Goal: Task Accomplishment & Management: Complete application form

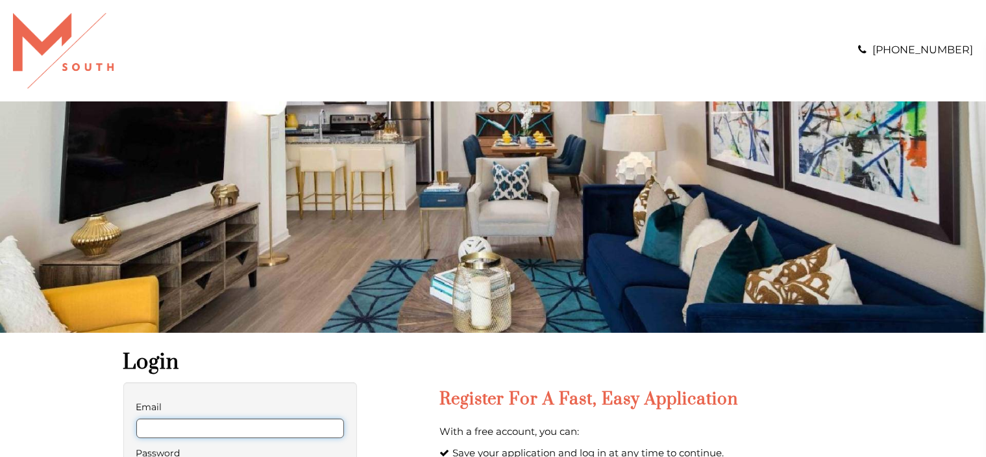
type input "**********"
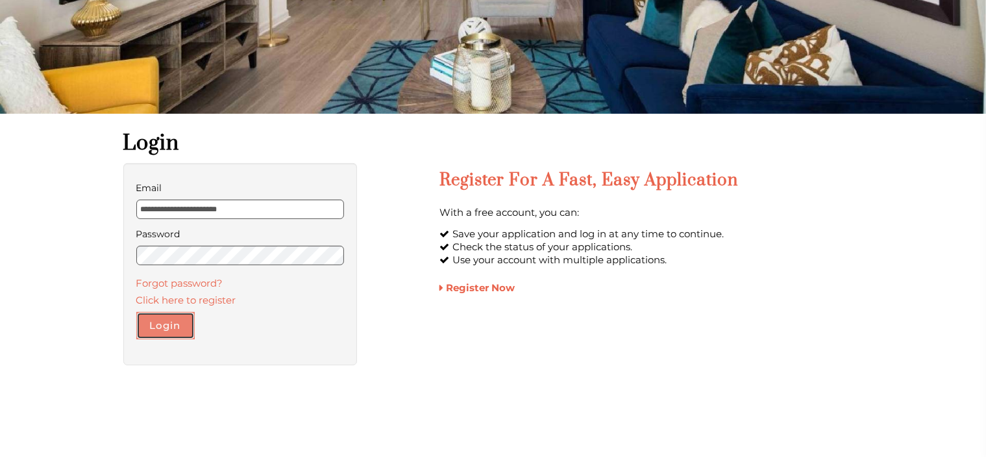
click at [153, 323] on button "Login" at bounding box center [165, 325] width 58 height 27
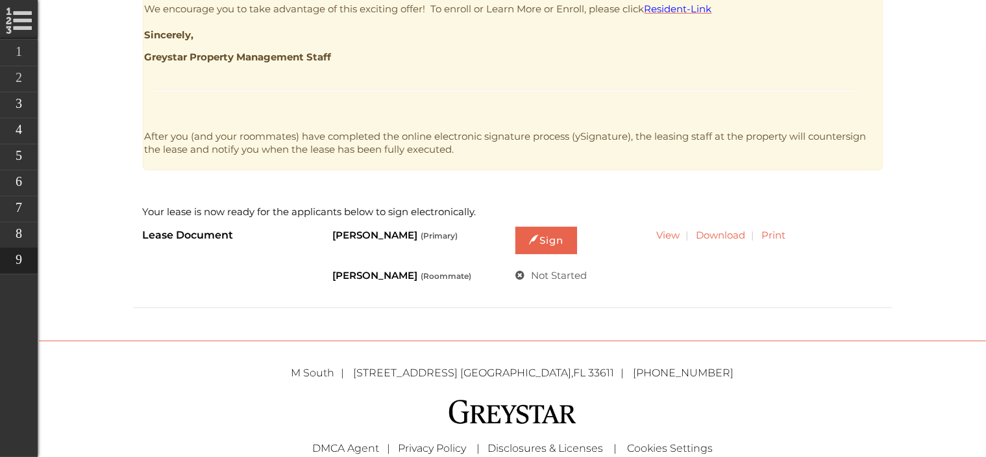
scroll to position [653, 0]
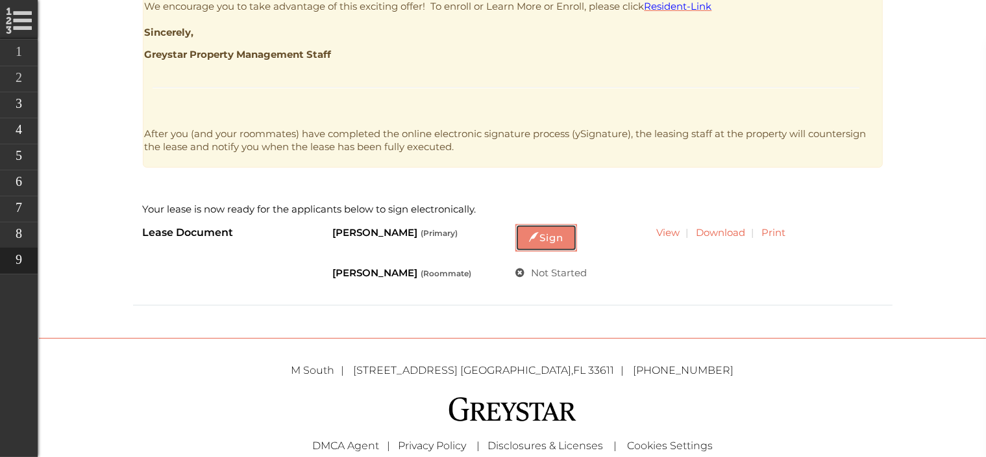
click at [566, 242] on link "Sign" at bounding box center [547, 237] width 62 height 27
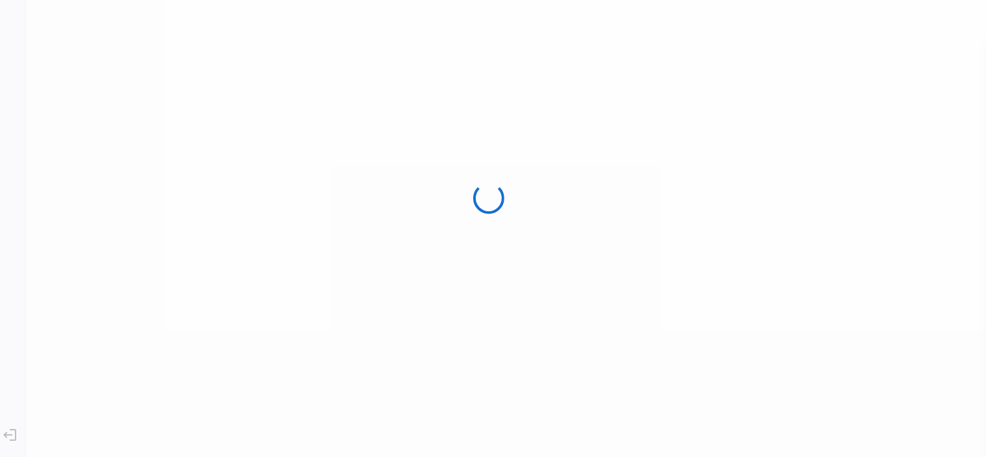
scroll to position [0, 0]
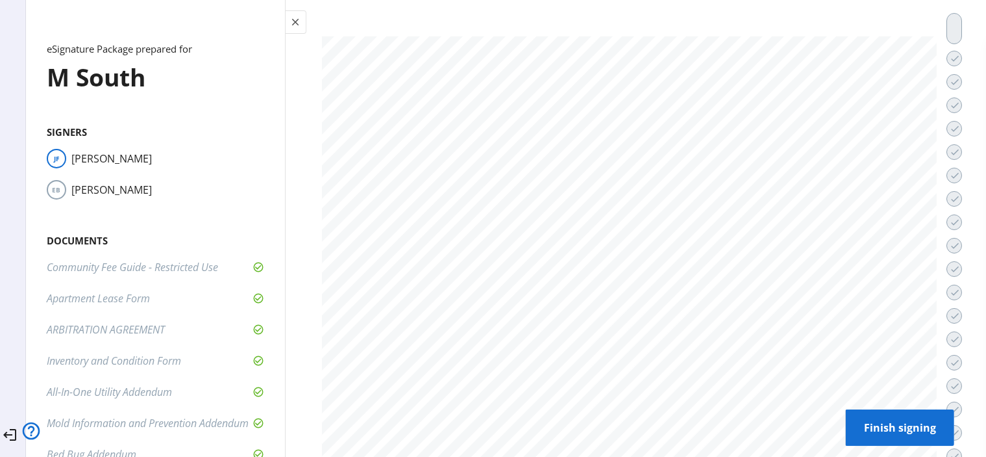
click at [240, 246] on h2 "Documents" at bounding box center [156, 240] width 218 height 13
click at [951, 225] on mat-icon "done" at bounding box center [956, 222] width 10 height 10
click at [302, 23] on mat-icon "close" at bounding box center [296, 22] width 12 height 12
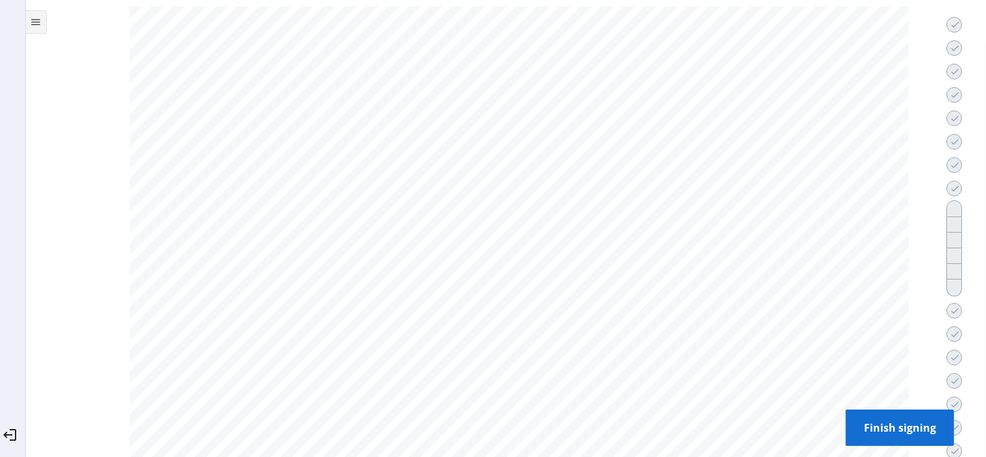
scroll to position [0, 0]
click at [14, 420] on span at bounding box center [9, 435] width 31 height 31
click at [18, 427] on mat-icon "logout" at bounding box center [10, 435] width 16 height 16
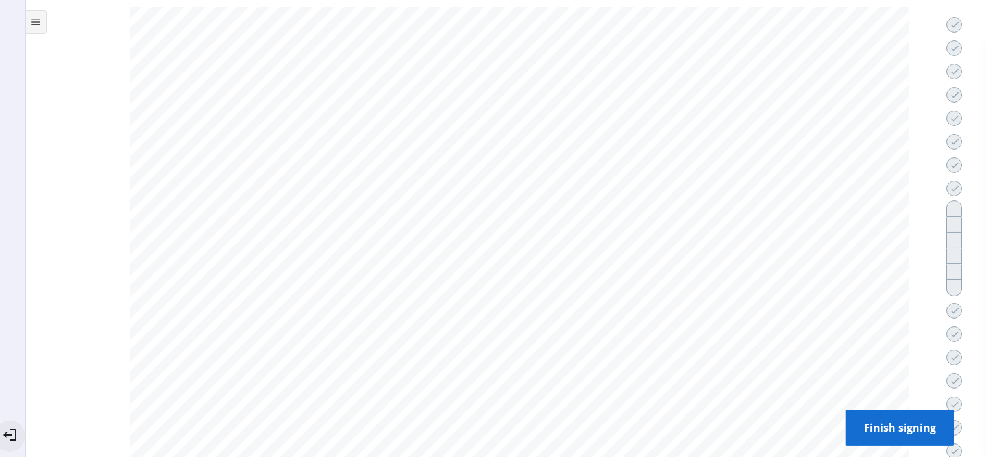
click at [18, 427] on mat-icon "logout" at bounding box center [10, 435] width 16 height 16
click at [42, 27] on mat-icon "menu" at bounding box center [37, 22] width 12 height 12
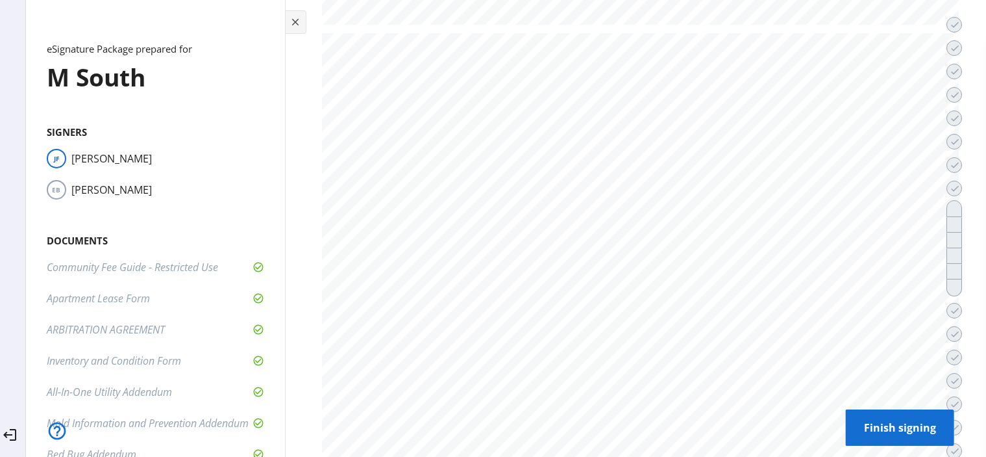
scroll to position [33397, 0]
click at [18, 427] on mat-icon "logout" at bounding box center [10, 435] width 16 height 16
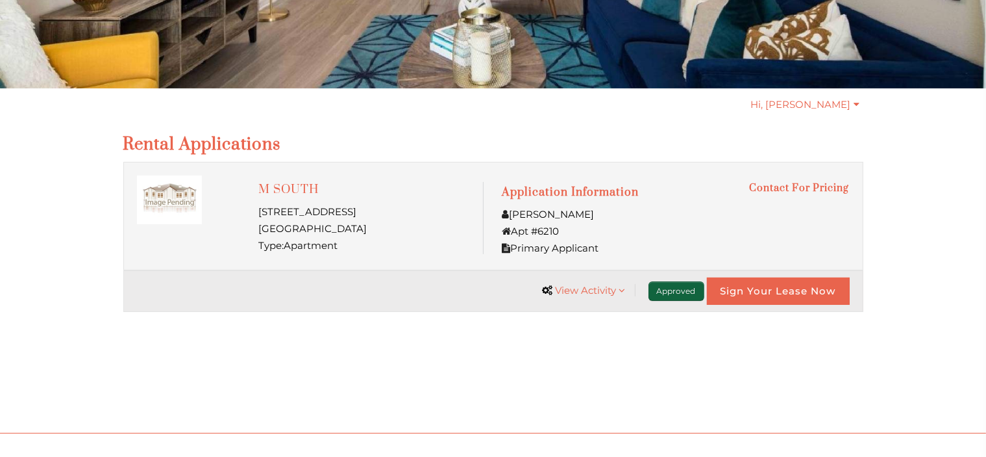
scroll to position [245, 0]
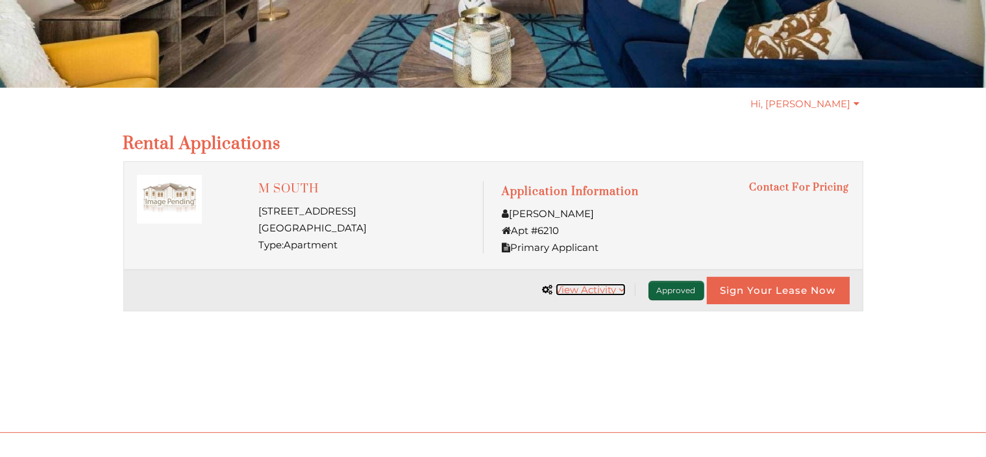
click at [584, 285] on span "View Activity" at bounding box center [586, 289] width 61 height 12
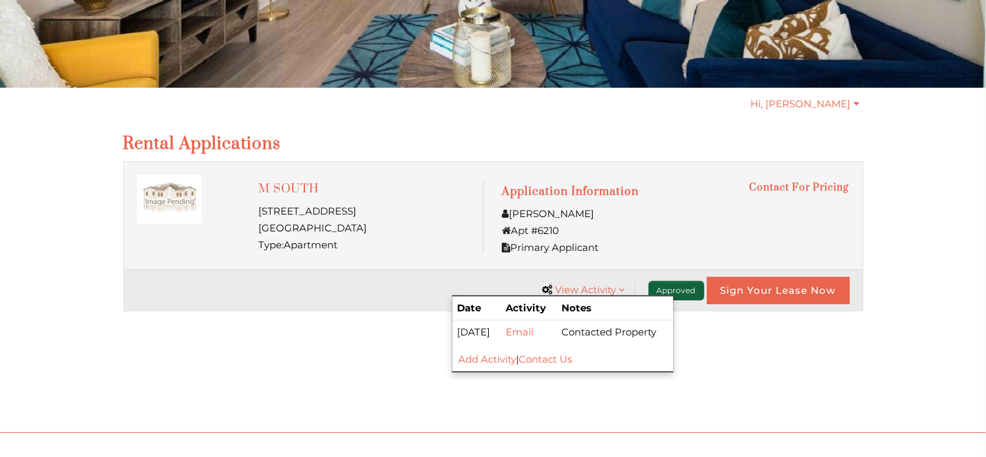
click at [708, 353] on div "Hi, Jenna My Profile Logout Rental applications M SOUTH 5110 South Manhattan Av…" at bounding box center [493, 259] width 740 height 325
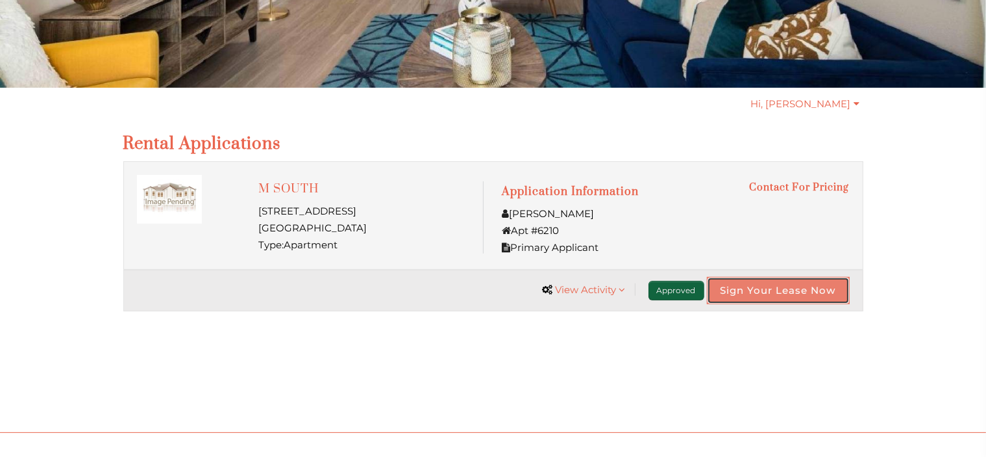
click at [744, 290] on link "Sign Your Lease Now" at bounding box center [778, 290] width 143 height 27
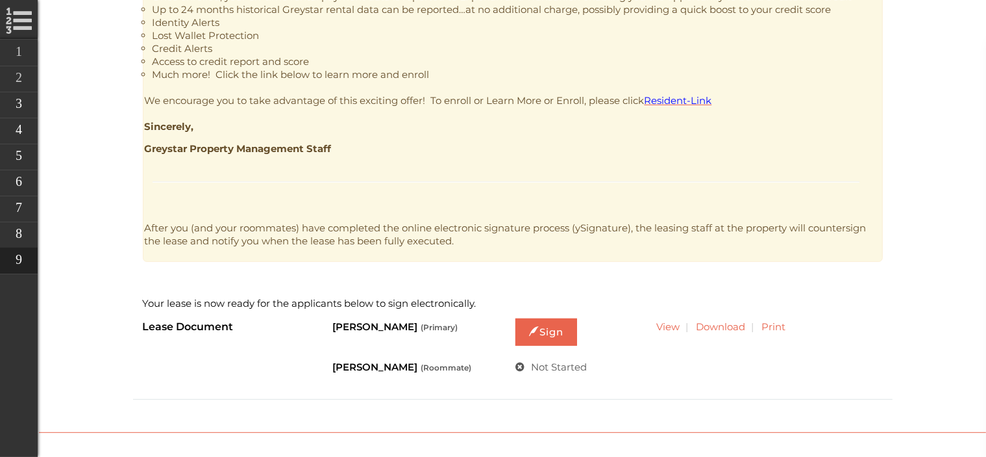
scroll to position [628, 0]
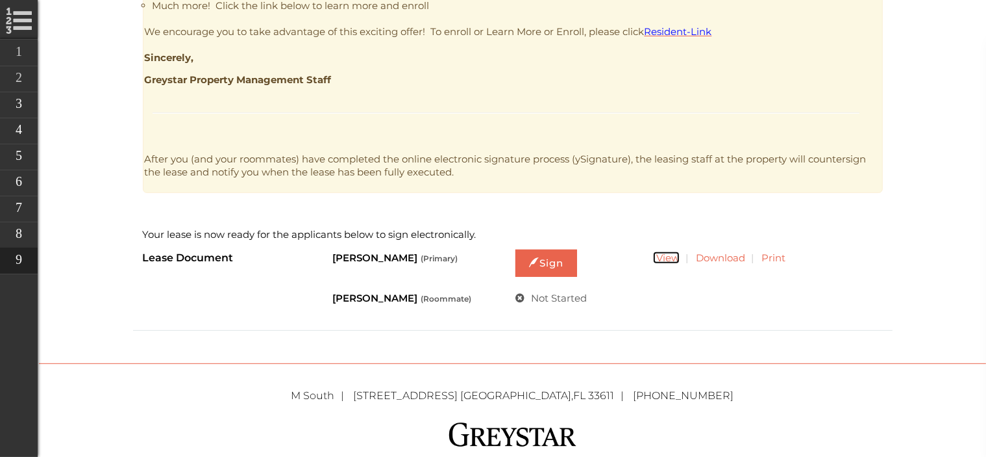
click at [679, 258] on link "View" at bounding box center [666, 257] width 27 height 12
click at [666, 256] on link "View" at bounding box center [666, 257] width 27 height 12
click at [533, 275] on link "Sign" at bounding box center [547, 262] width 62 height 27
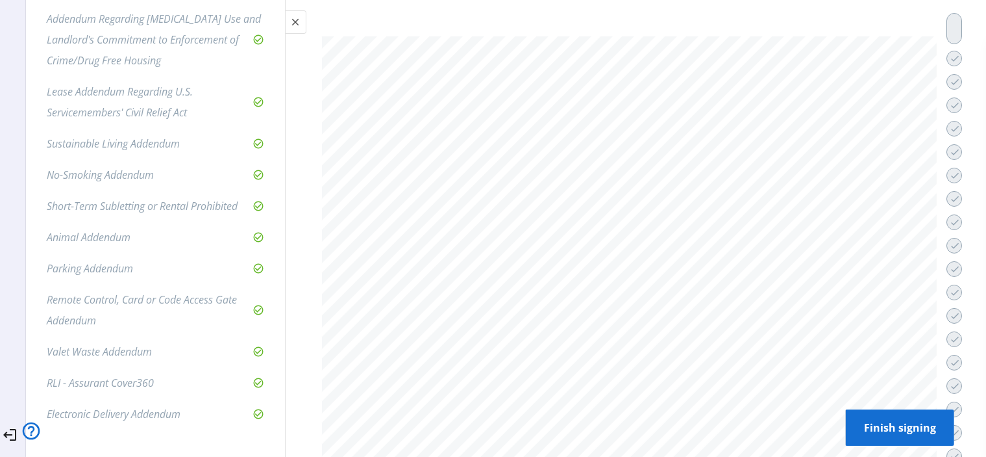
scroll to position [595, 0]
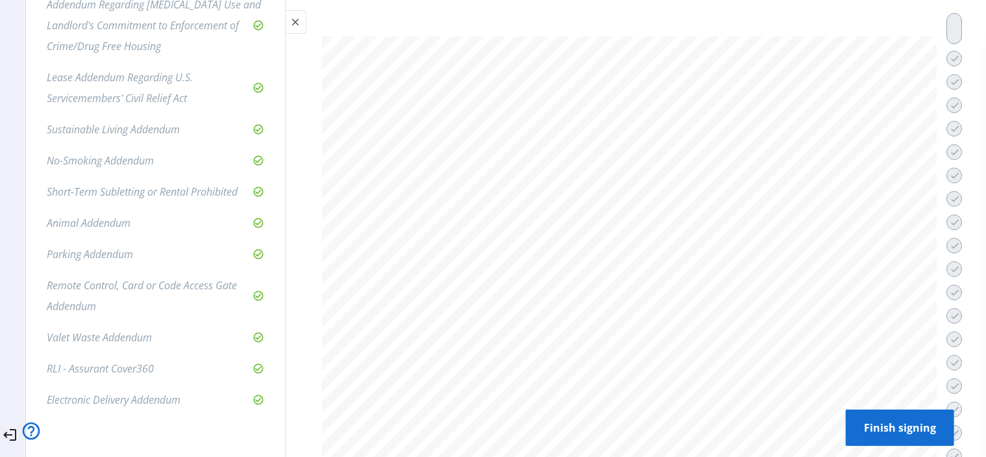
click at [215, 47] on div "Addendum Regarding Medical Marijuana Use and Landlord's Commitment to Enforceme…" at bounding box center [156, 25] width 218 height 62
click at [254, 216] on li "Animal Addendum" at bounding box center [156, 222] width 218 height 21
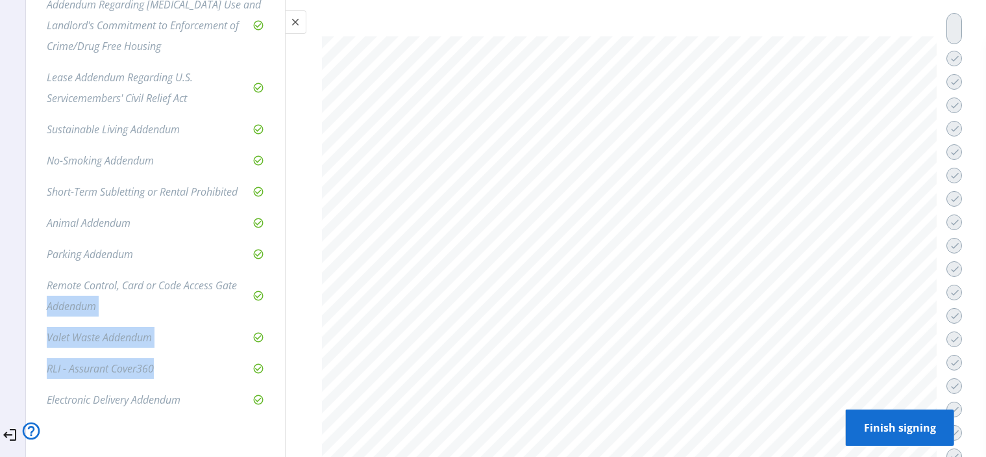
drag, startPoint x: 284, startPoint y: 357, endPoint x: 293, endPoint y: 273, distance: 84.2
click at [285, 273] on div "close eSignature Package prepared for M South Signers JF Jenna Fangmeyer EB Eli…" at bounding box center [155, 228] width 259 height 457
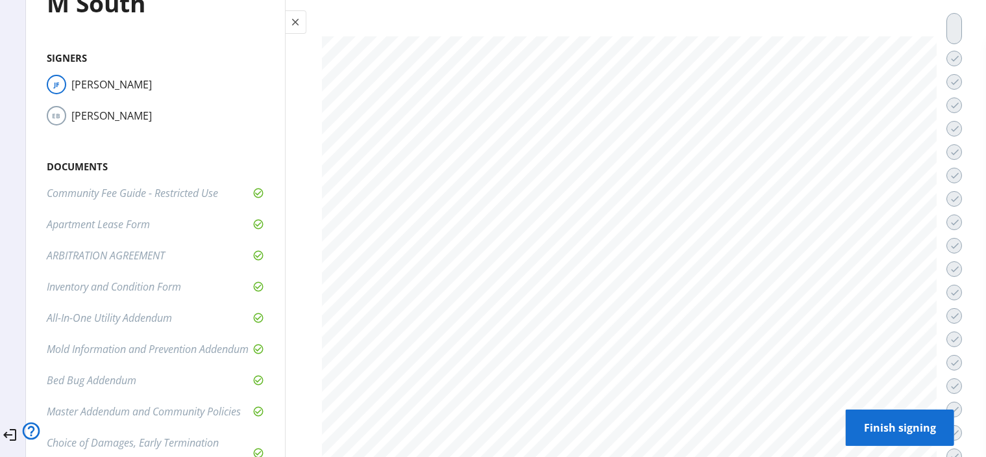
scroll to position [79, 0]
click at [944, 423] on mat-button-toggle-group "Previous Next Finish signing" at bounding box center [900, 427] width 110 height 38
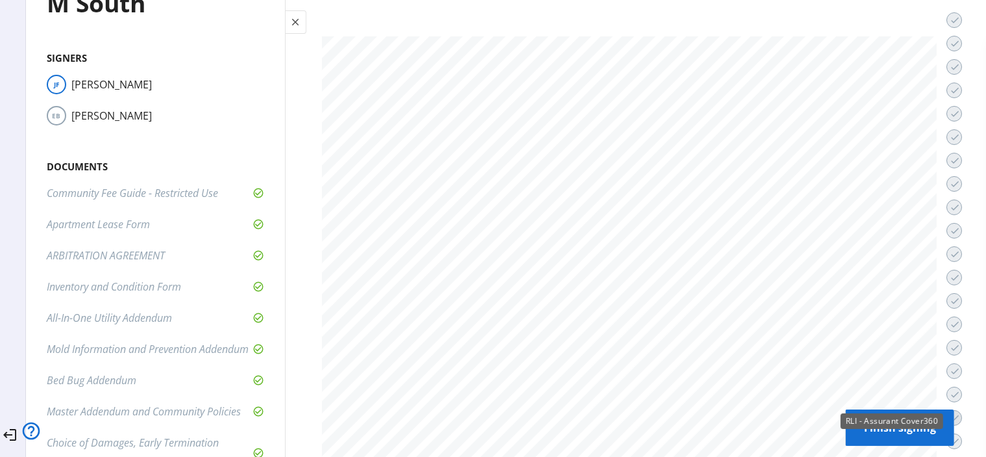
click at [947, 402] on span at bounding box center [954, 417] width 14 height 31
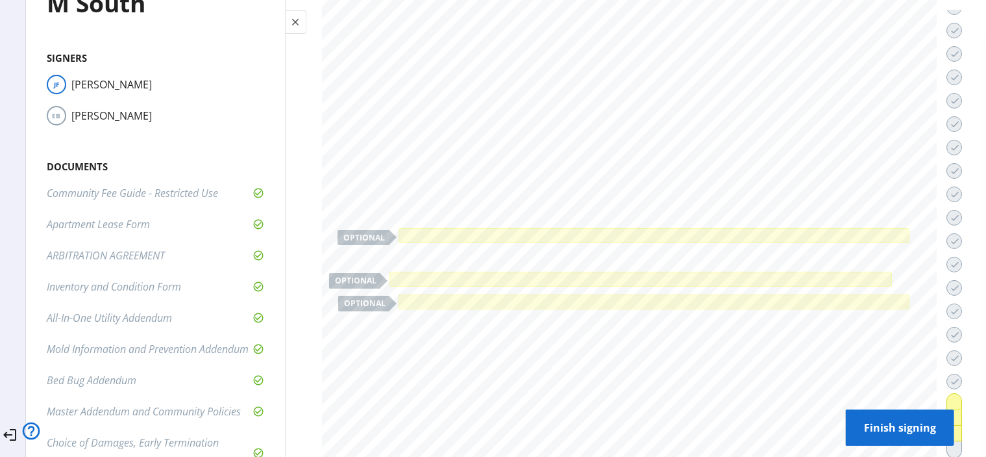
scroll to position [53966, 0]
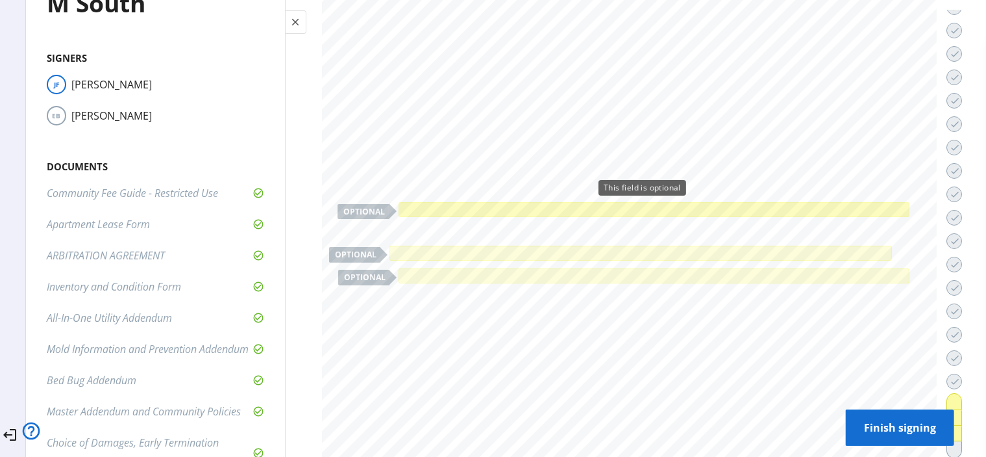
click at [445, 205] on div at bounding box center [653, 209] width 505 height 9
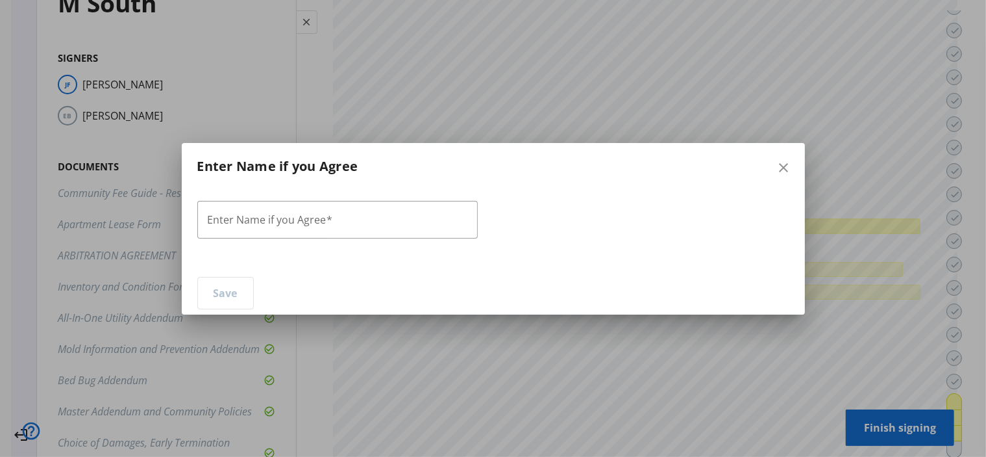
scroll to position [53982, 0]
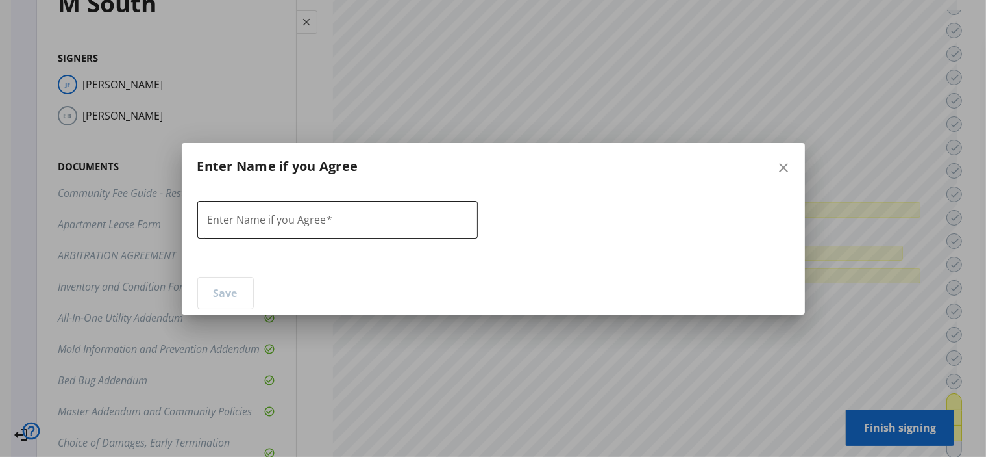
click at [379, 225] on div at bounding box center [338, 220] width 260 height 38
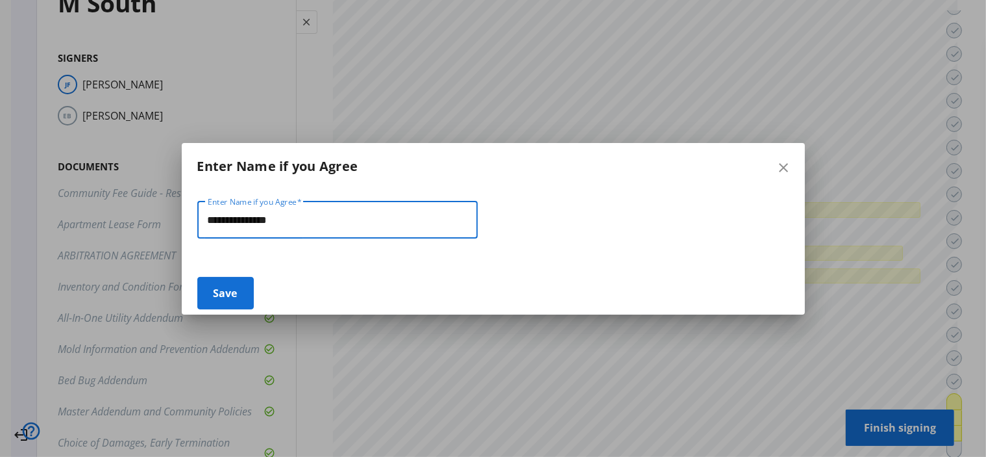
type input "**********"
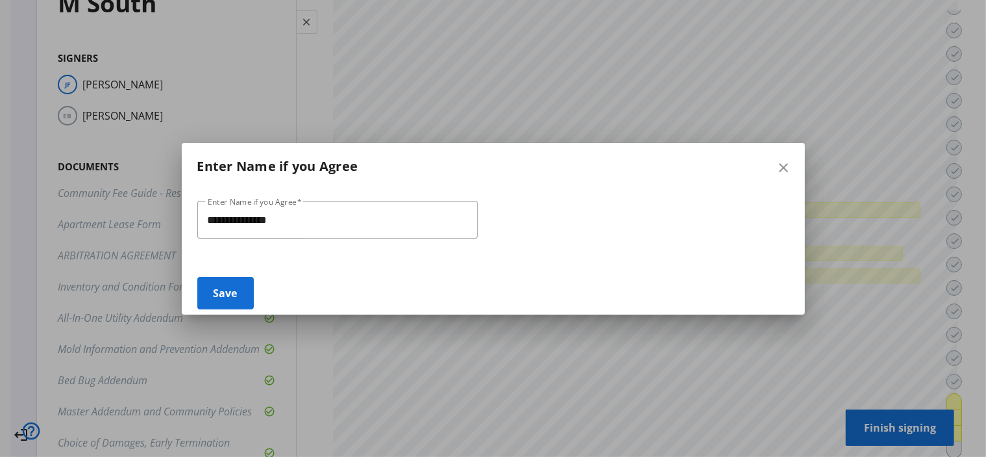
click at [246, 290] on span at bounding box center [225, 292] width 55 height 31
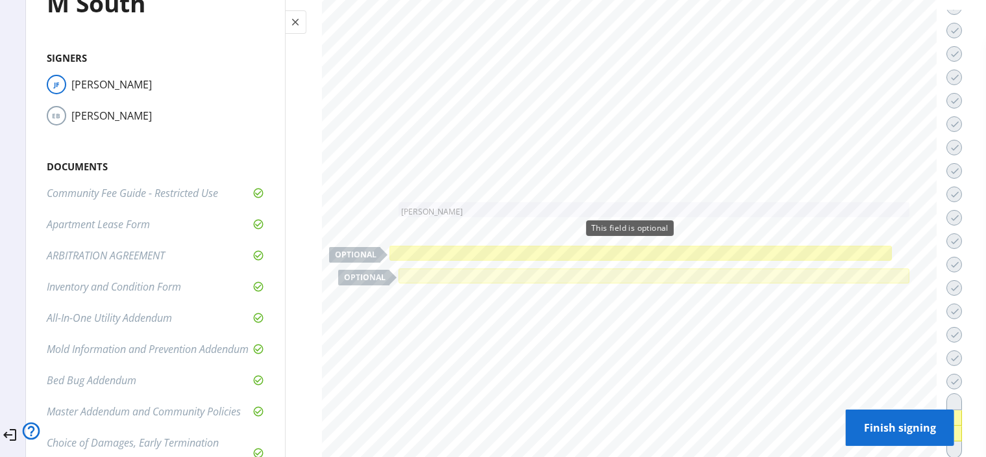
click at [623, 248] on div at bounding box center [641, 252] width 497 height 9
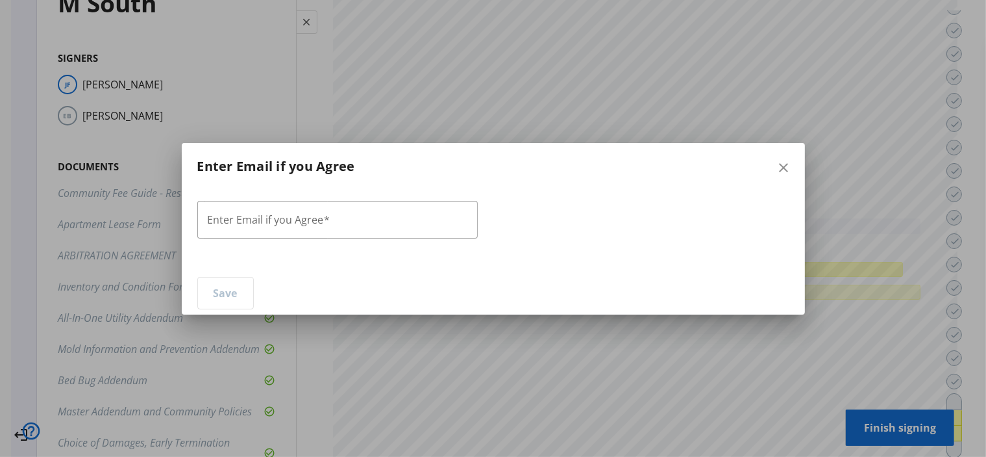
scroll to position [53982, 0]
click at [394, 214] on input "Enter Email if you Agree" at bounding box center [338, 220] width 260 height 16
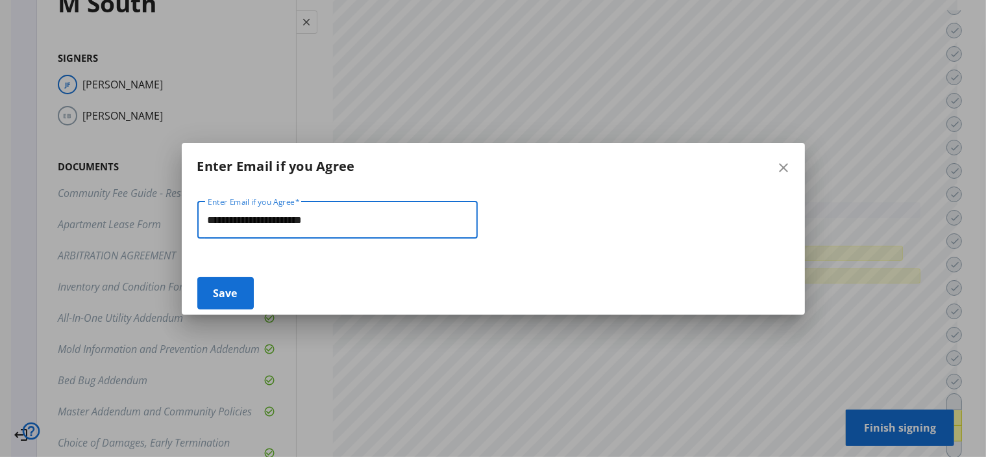
type input "**********"
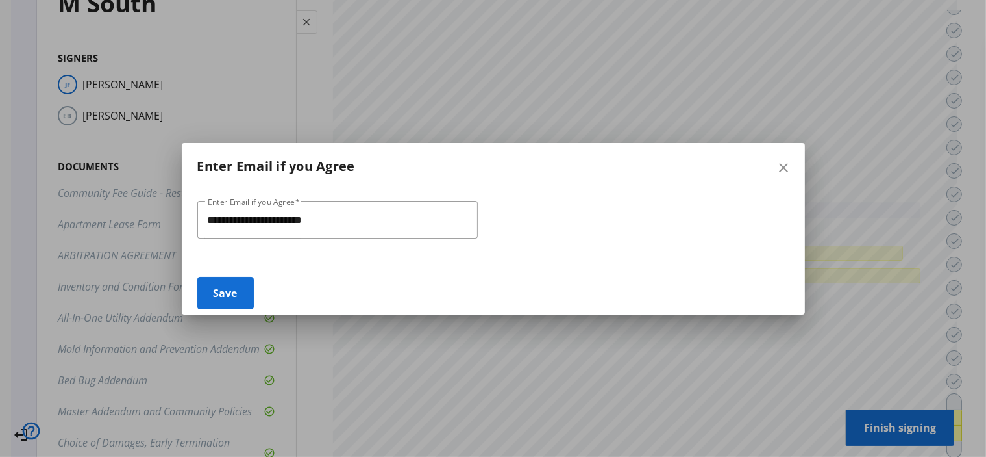
click at [230, 286] on span "Save" at bounding box center [226, 292] width 24 height 31
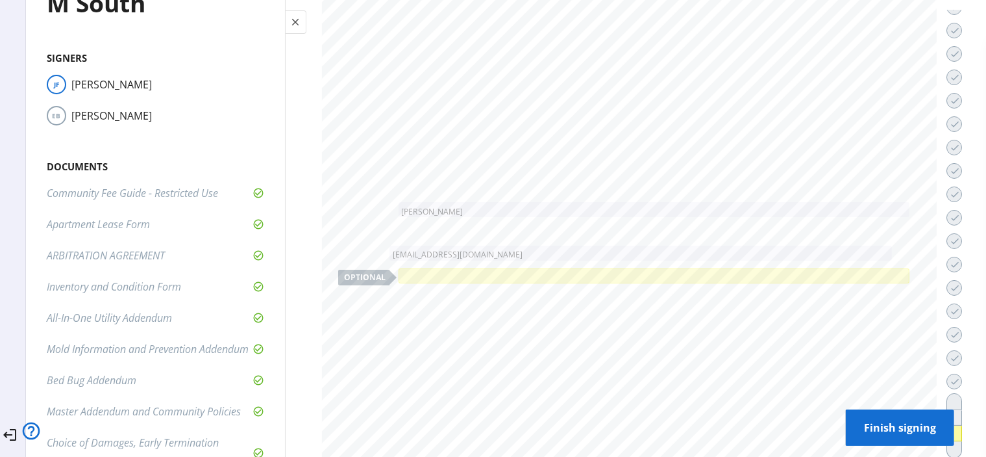
click at [857, 412] on span "Finish signing" at bounding box center [901, 427] width 88 height 31
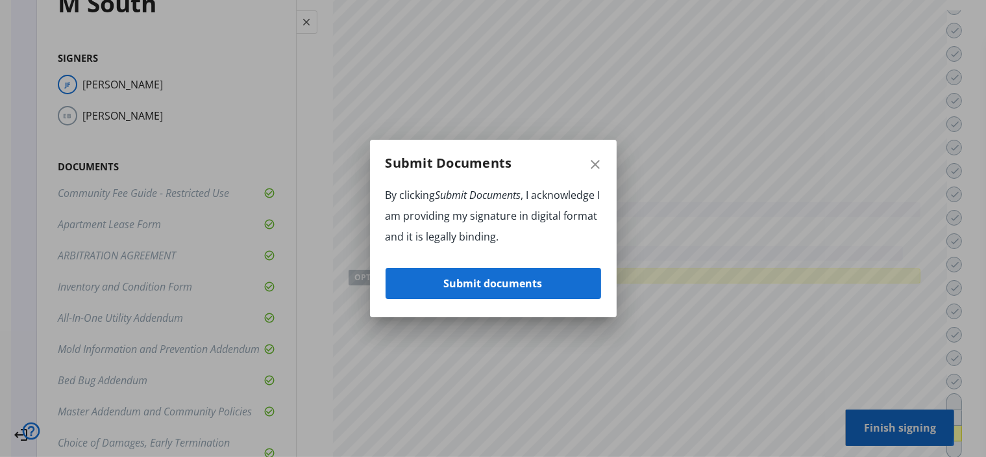
scroll to position [53982, 0]
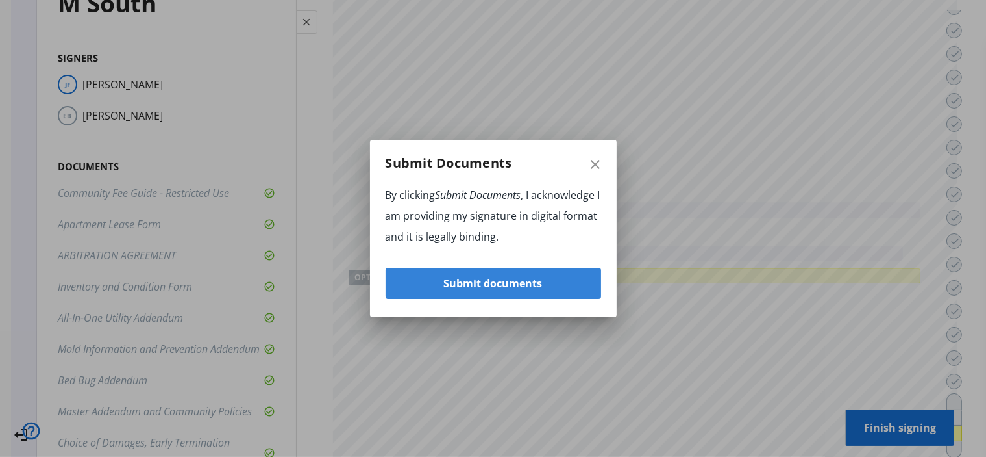
click at [518, 284] on span "Submit documents" at bounding box center [493, 283] width 99 height 31
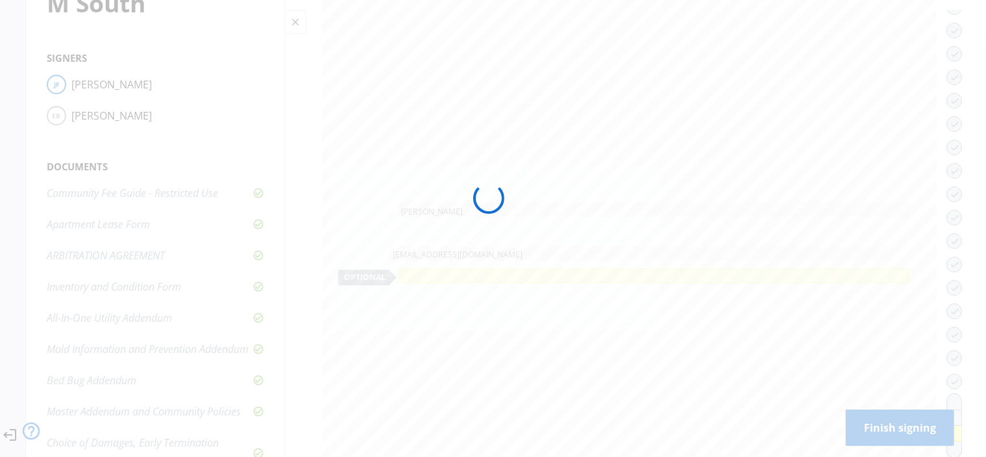
scroll to position [0, 0]
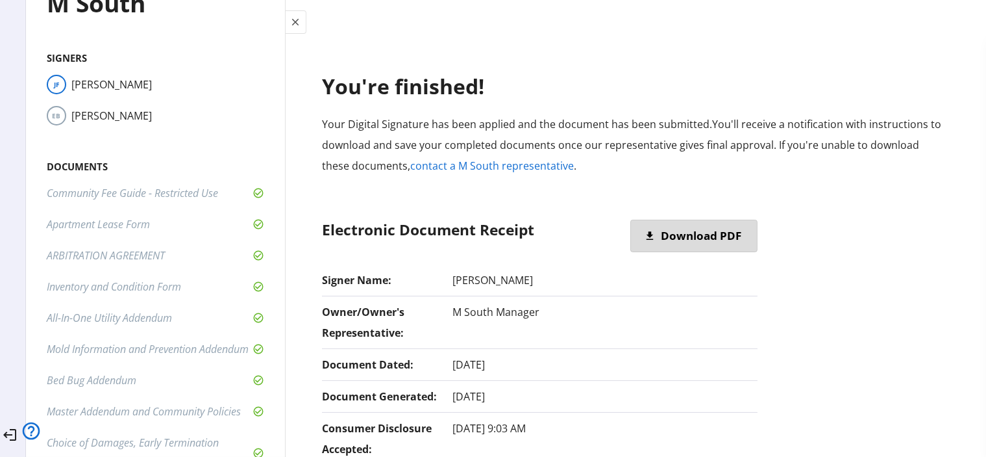
click at [727, 242] on span at bounding box center [694, 235] width 126 height 31
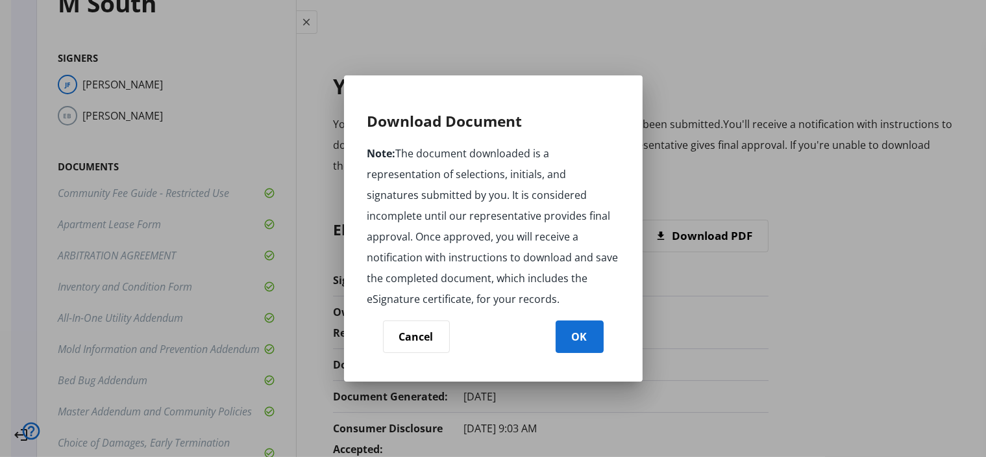
click at [574, 337] on span "OK" at bounding box center [580, 336] width 16 height 31
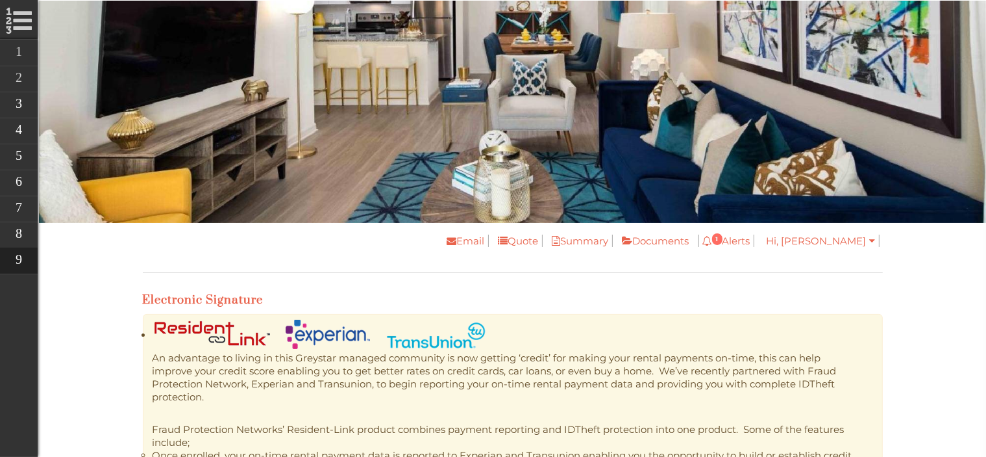
scroll to position [96, 0]
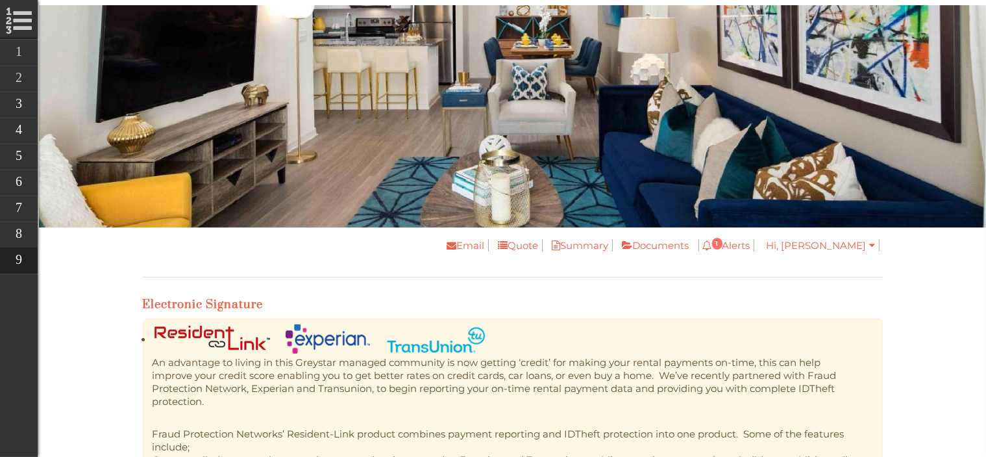
click at [125, 272] on body "Skip Navigation Call us : (813) 570-8014 Online Leasing Workflow Floorplan Rent…" at bounding box center [512, 132] width 947 height 457
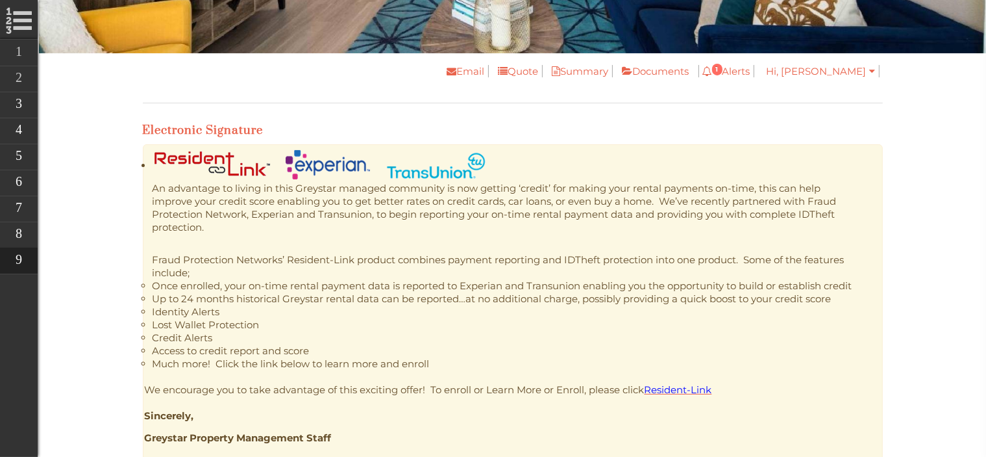
scroll to position [295, 0]
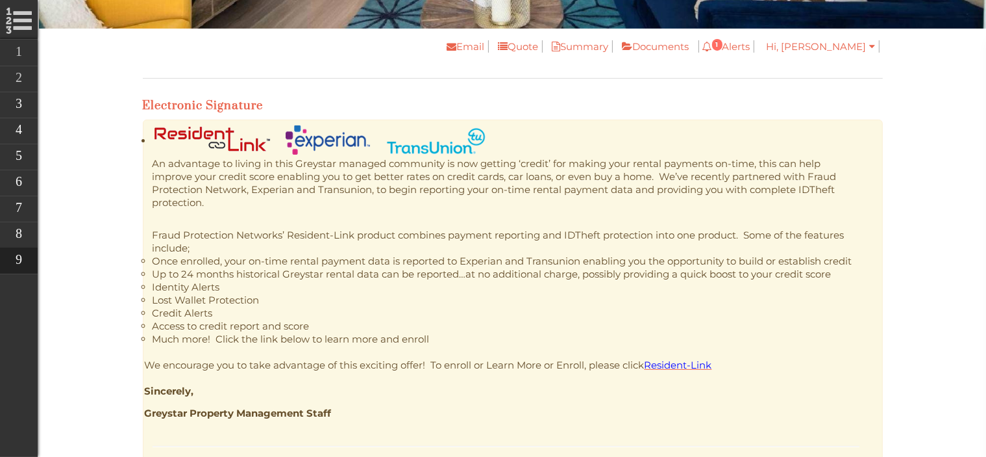
click at [842, 251] on p "Fraud Protection Networks’ Resident-Link product combines payment reporting and…" at bounding box center [518, 242] width 731 height 26
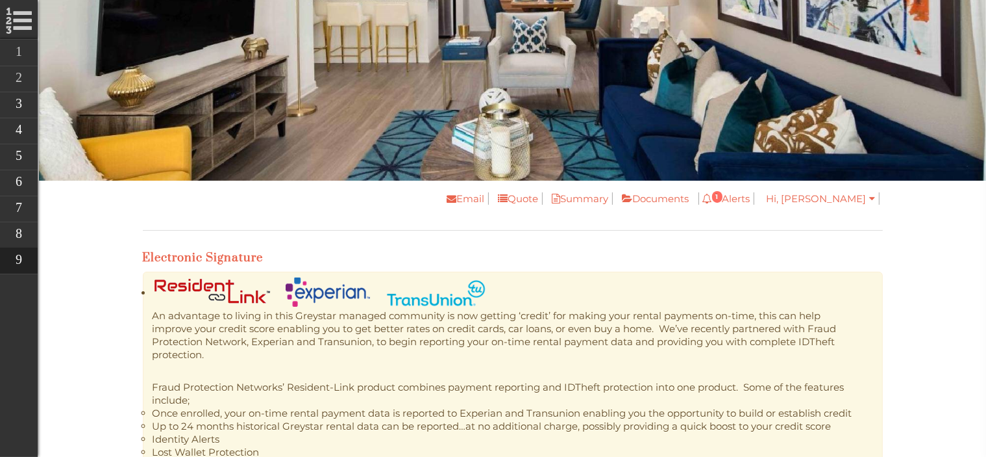
scroll to position [126, 0]
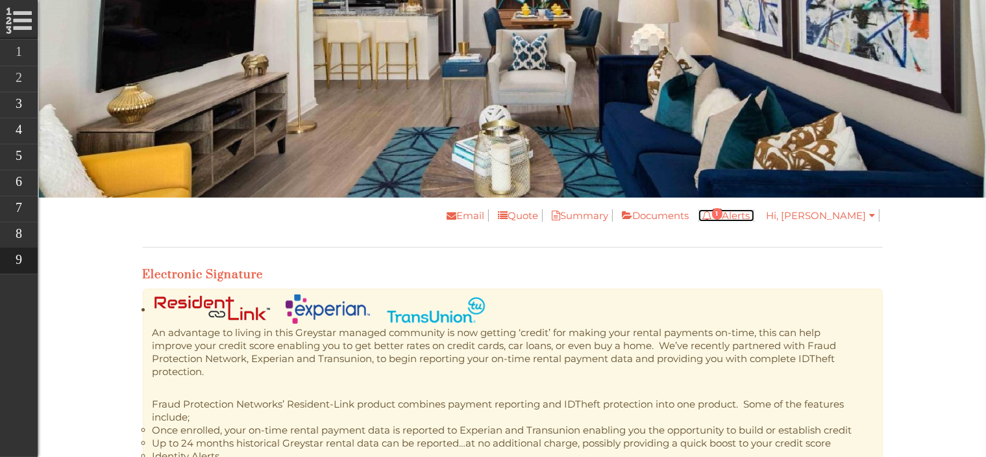
click at [723, 209] on span "1" at bounding box center [717, 214] width 10 height 12
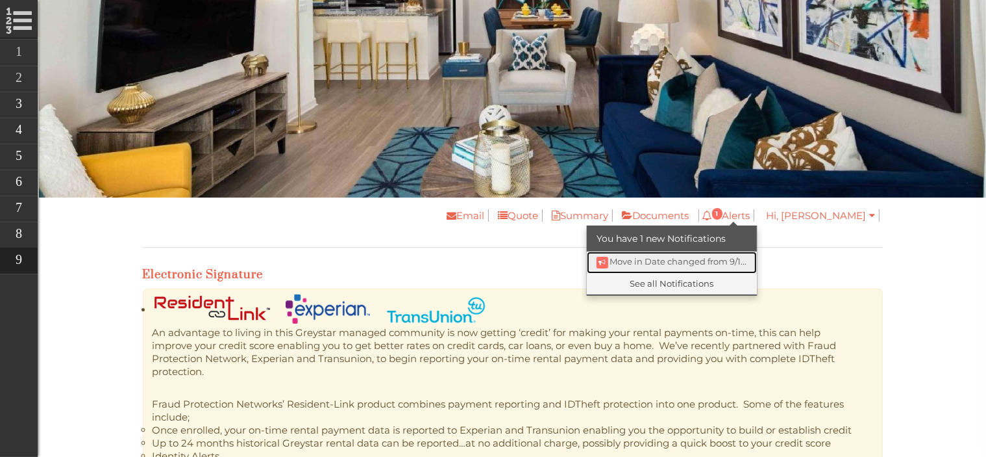
click at [740, 256] on span "Move in Date changed from 9/1..." at bounding box center [678, 261] width 137 height 10
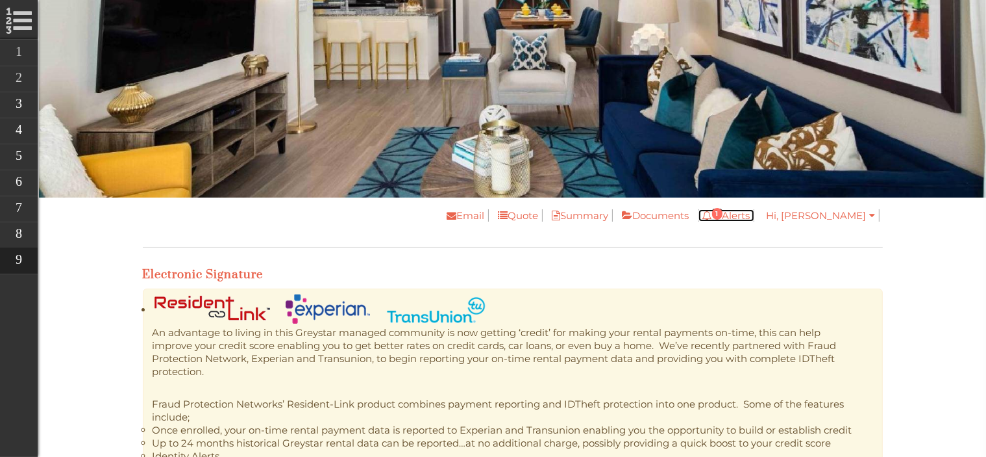
click at [755, 216] on link "1 Alerts" at bounding box center [727, 215] width 56 height 12
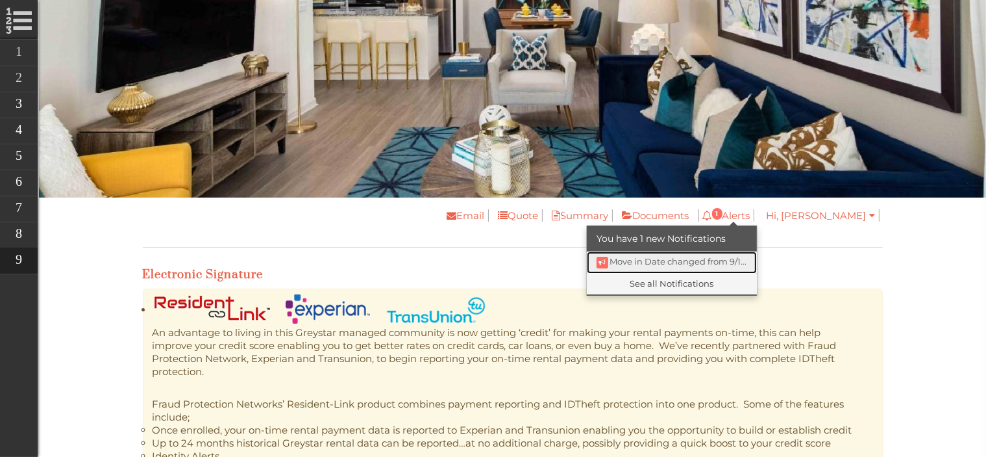
click at [747, 263] on span "Move in Date changed from 9/1..." at bounding box center [678, 261] width 137 height 10
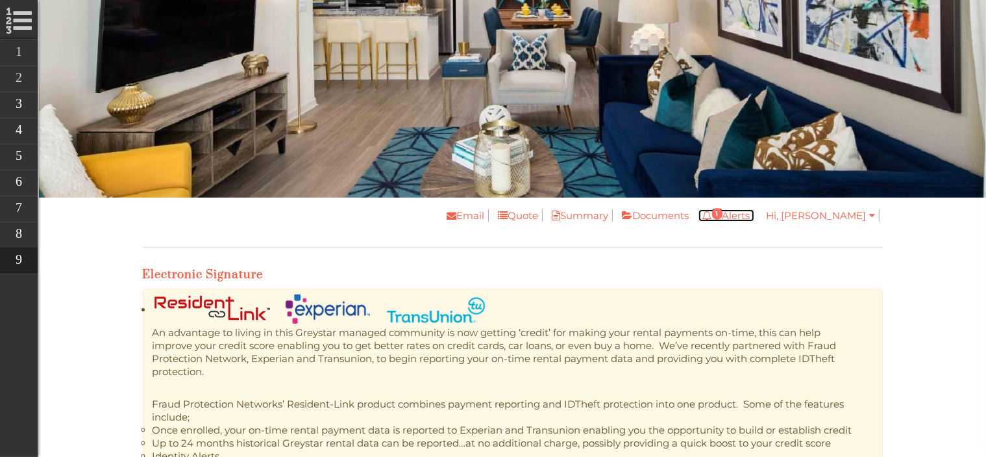
click at [712, 212] on icon at bounding box center [708, 215] width 10 height 10
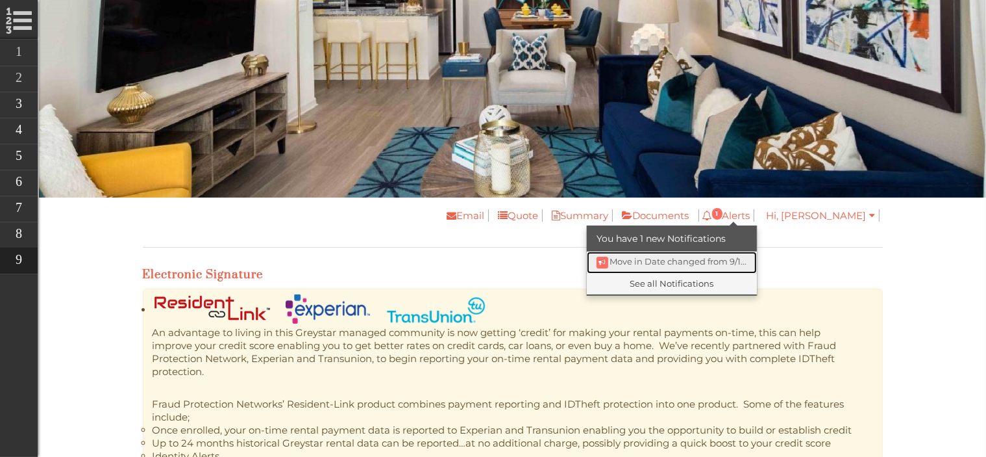
click at [606, 260] on icon at bounding box center [602, 261] width 6 height 6
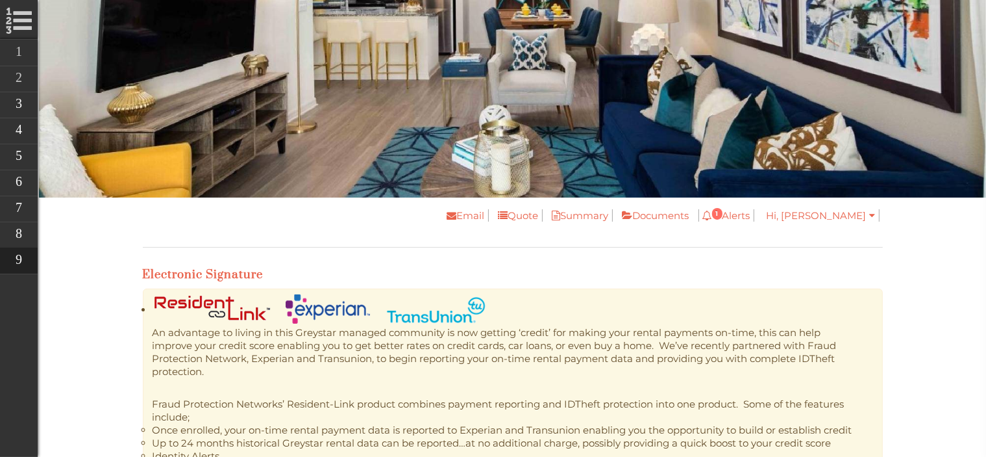
click at [777, 238] on div "Email Quote Summary Documents 1 Alerts You have 1 new Notifications Move in Dat…" at bounding box center [513, 233] width 740 height 53
click at [755, 216] on link "1 Alerts" at bounding box center [727, 215] width 56 height 12
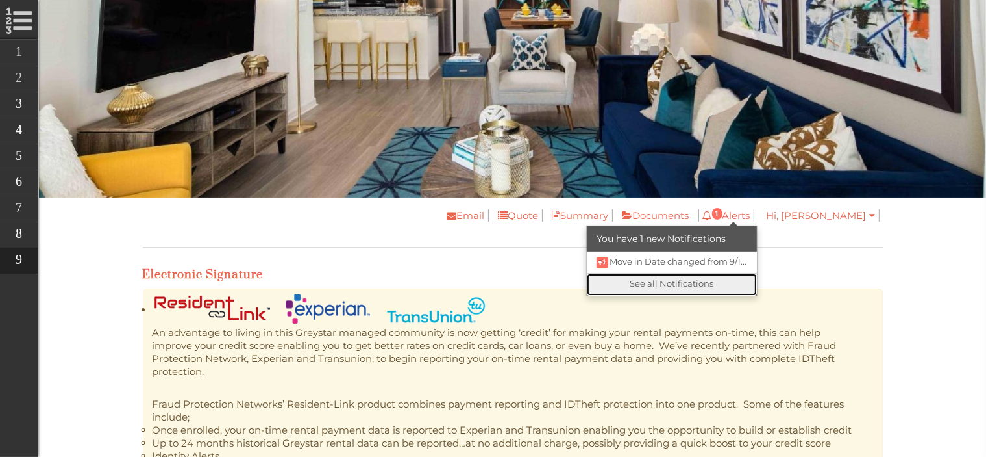
click at [749, 275] on link "See all Notifications" at bounding box center [672, 284] width 170 height 22
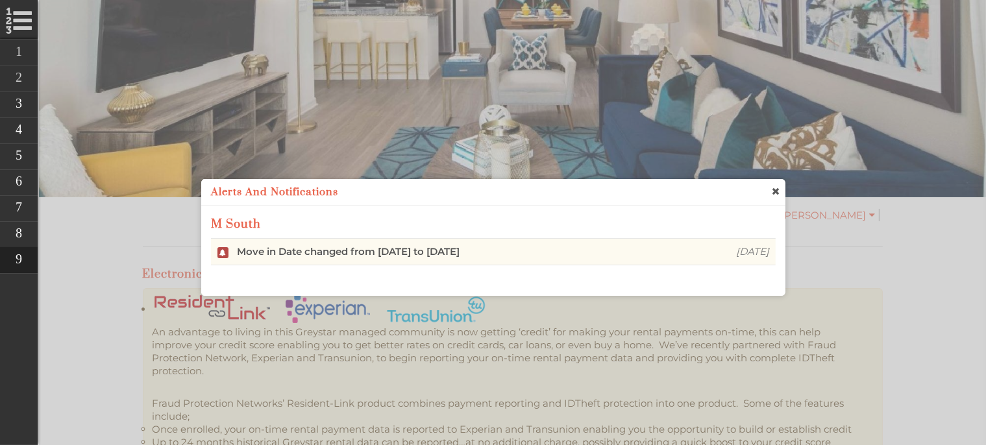
click at [725, 257] on div "[DATE]" at bounding box center [736, 251] width 79 height 13
click at [495, 251] on div "Move in Date changed from [DATE] to [DATE]" at bounding box center [460, 251] width 447 height 13
click at [221, 257] on li "Move in Date changed from 9/12/2025 to 9/14/2025 3 days ago" at bounding box center [493, 251] width 565 height 27
click at [221, 254] on li "Move in Date changed from 9/12/2025 to 9/14/2025 3 days ago" at bounding box center [493, 251] width 565 height 27
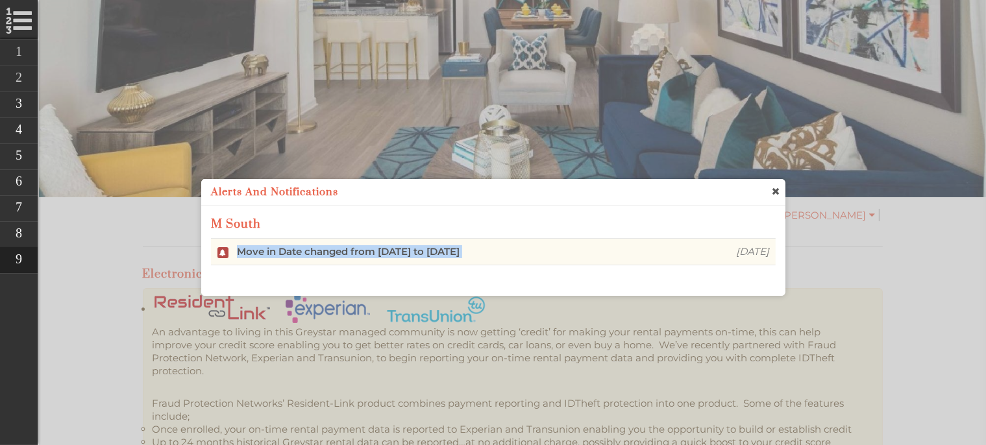
click at [221, 254] on li "Move in Date changed from 9/12/2025 to 9/14/2025 3 days ago" at bounding box center [493, 251] width 565 height 27
click at [550, 277] on div "Move in Date changed from 9/12/2025 to 9/14/2025 3 days ago" at bounding box center [493, 258] width 565 height 40
click at [774, 191] on span "close" at bounding box center [776, 191] width 10 height 14
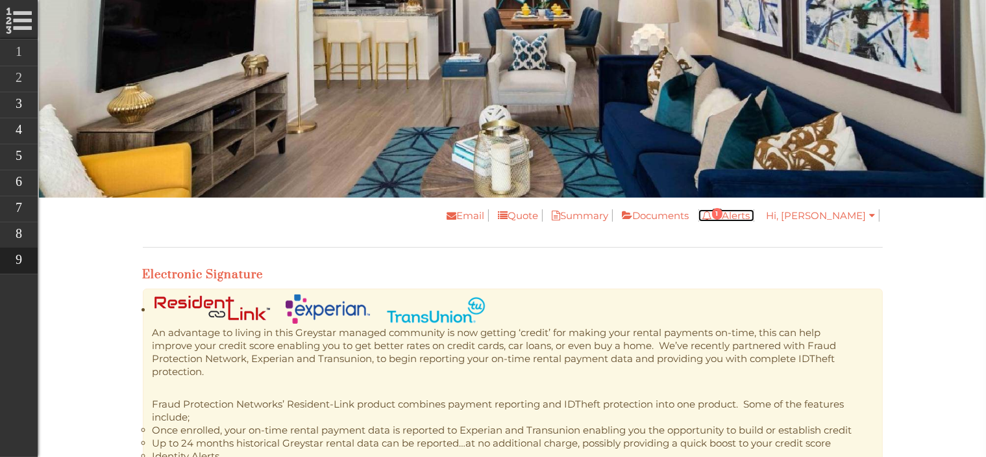
click at [723, 215] on span "1" at bounding box center [717, 214] width 10 height 12
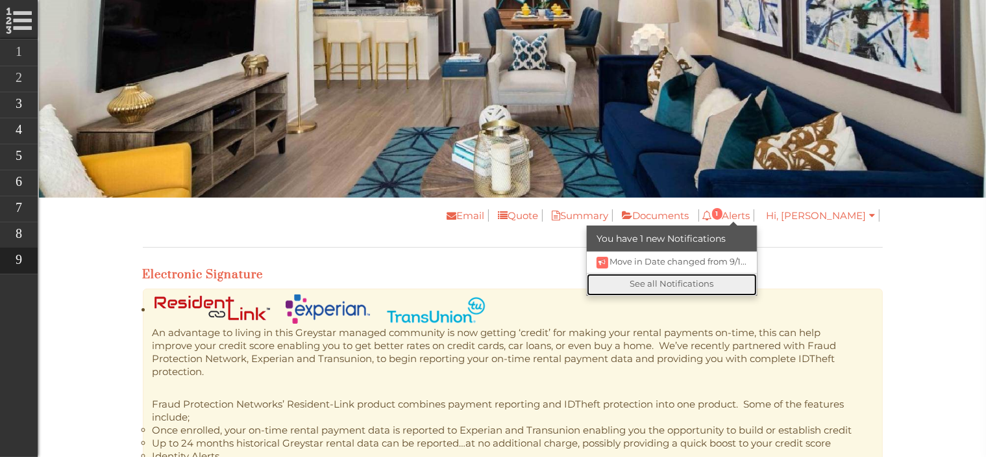
click at [733, 286] on link "See all Notifications" at bounding box center [672, 284] width 170 height 22
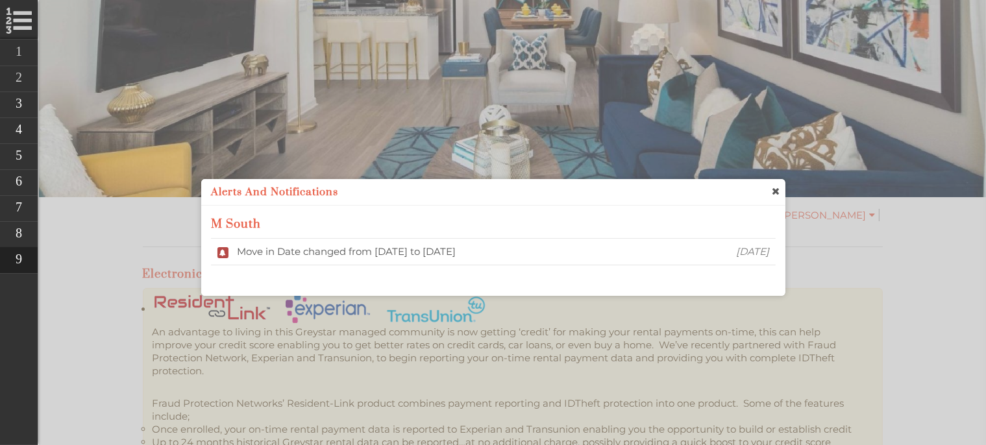
click at [421, 255] on div "Move in Date changed from [DATE] to [DATE]" at bounding box center [460, 251] width 447 height 13
click at [219, 254] on li "Move in Date changed from 9/12/2025 to 9/14/2025 3 days ago" at bounding box center [493, 251] width 565 height 27
click at [17, 101] on link "Applicant Info" at bounding box center [109, 105] width 221 height 26
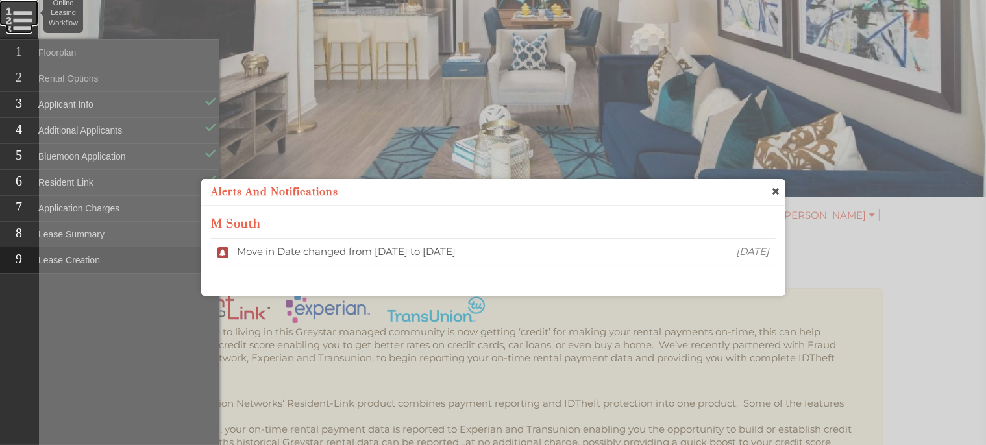
click at [18, 16] on link "Online Leasing Workflow" at bounding box center [18, 13] width 39 height 26
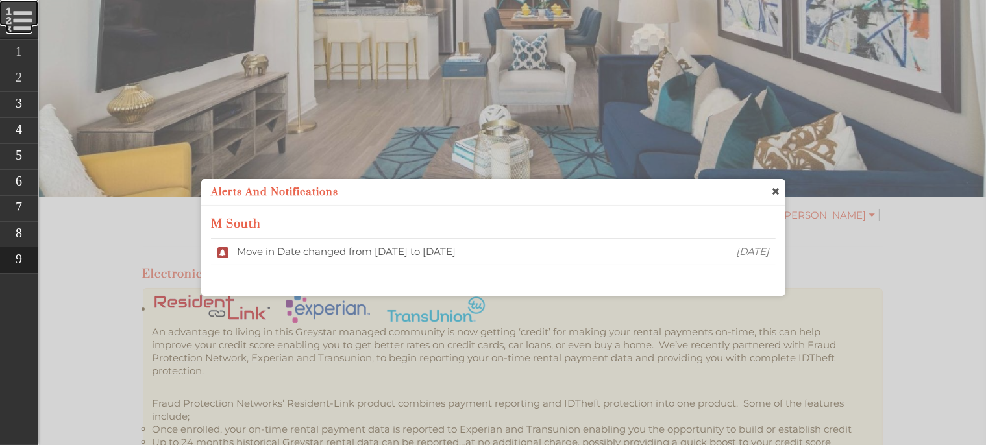
click at [18, 16] on link "Online Leasing Workflow" at bounding box center [18, 13] width 39 height 26
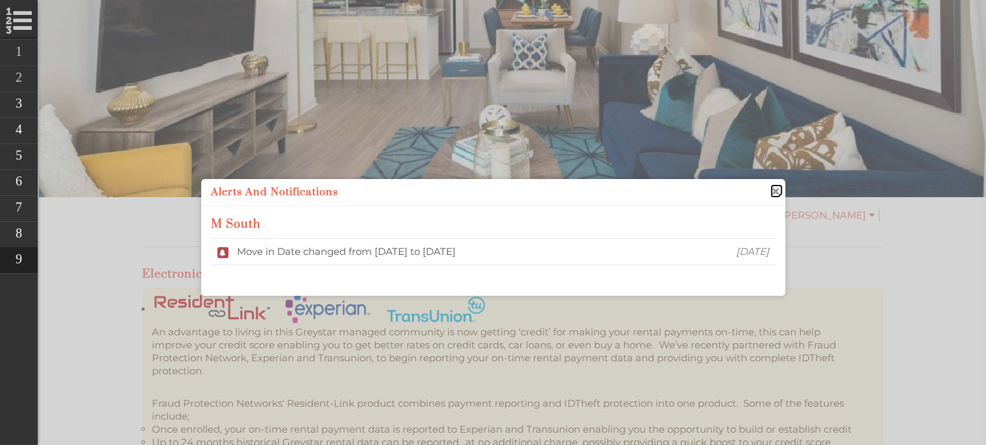
click at [771, 194] on span "close" at bounding box center [776, 191] width 10 height 14
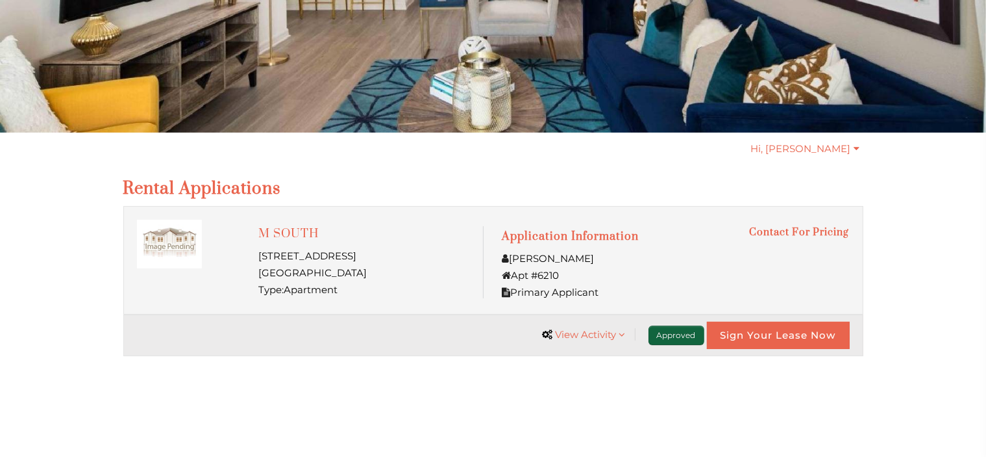
scroll to position [204, 0]
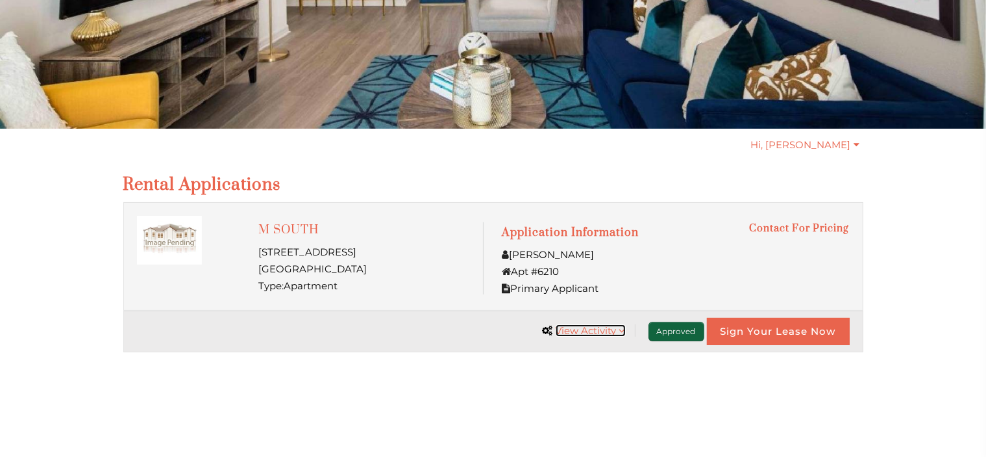
click at [580, 330] on span "View Activity" at bounding box center [586, 330] width 61 height 12
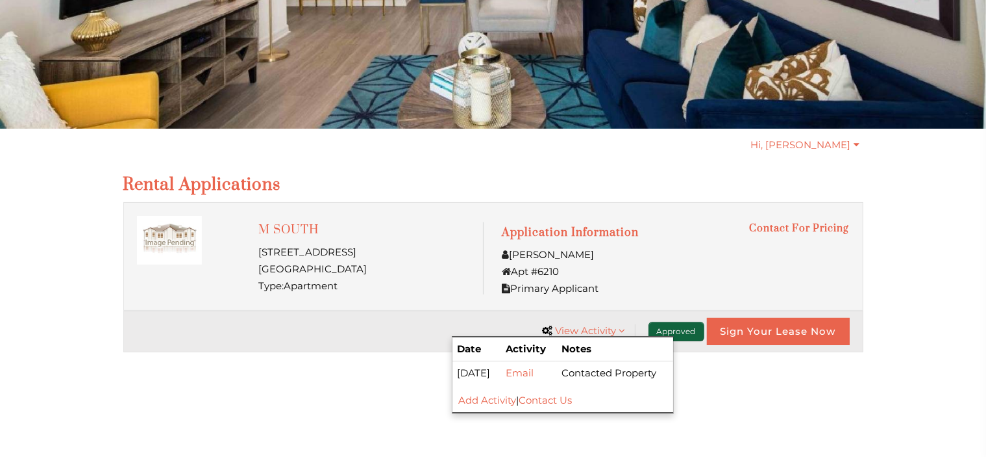
click at [909, 253] on html "Skip Navigation Call us : [PHONE_NUMBER] Hi, [PERSON_NAME] My Profile Logout Re…" at bounding box center [493, 24] width 986 height 457
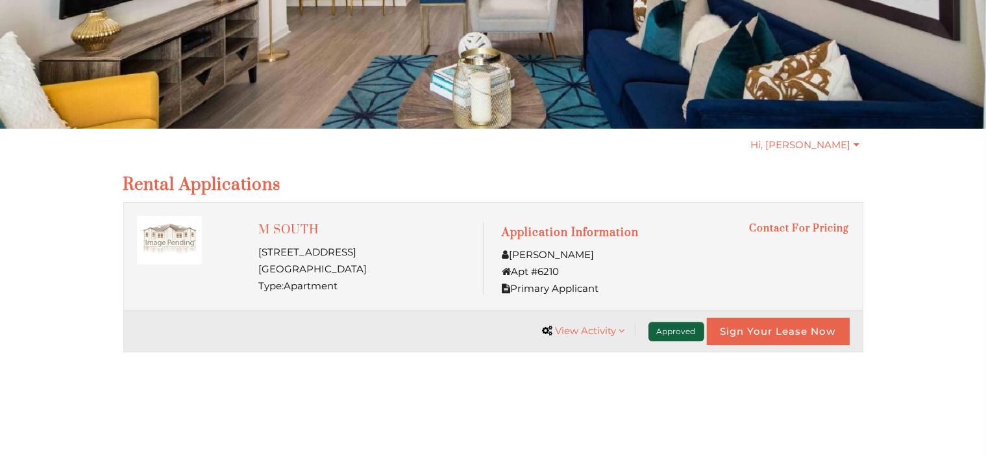
click at [840, 153] on div "Hi, [PERSON_NAME] My Profile Logout" at bounding box center [493, 152] width 740 height 29
click at [838, 150] on link "Hi, [PERSON_NAME]" at bounding box center [806, 144] width 116 height 13
click at [929, 159] on body "Skip Navigation Call us : [PHONE_NUMBER] Hi, [PERSON_NAME] My Profile Logout Re…" at bounding box center [493, 24] width 986 height 457
click at [778, 328] on link "Sign Your Lease Now" at bounding box center [778, 331] width 143 height 27
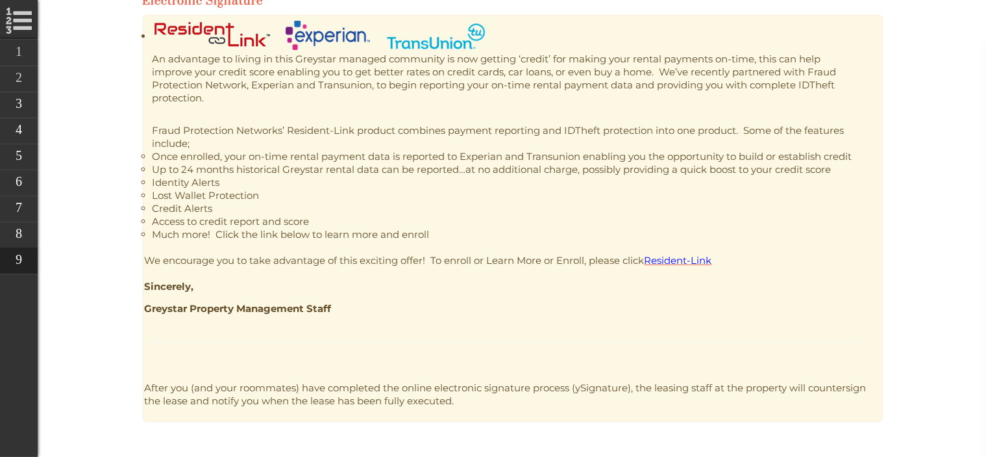
click at [586, 112] on p at bounding box center [514, 117] width 738 height 13
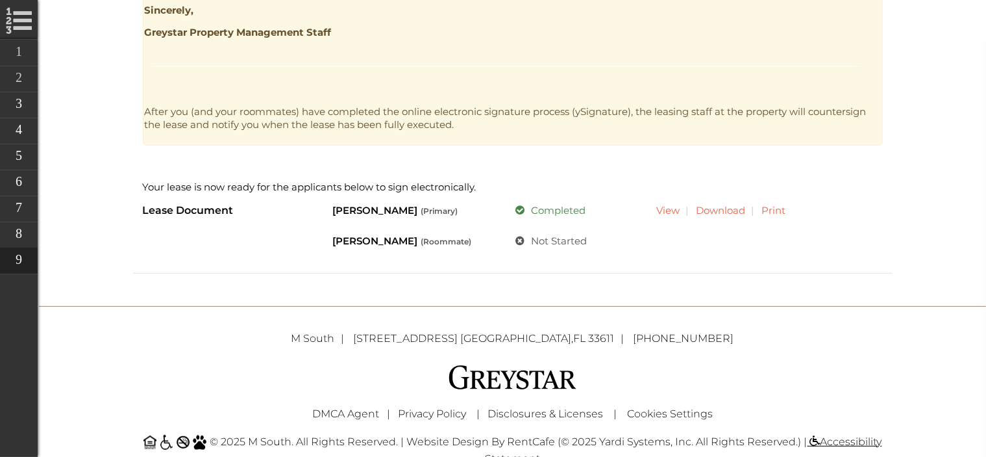
scroll to position [704, 0]
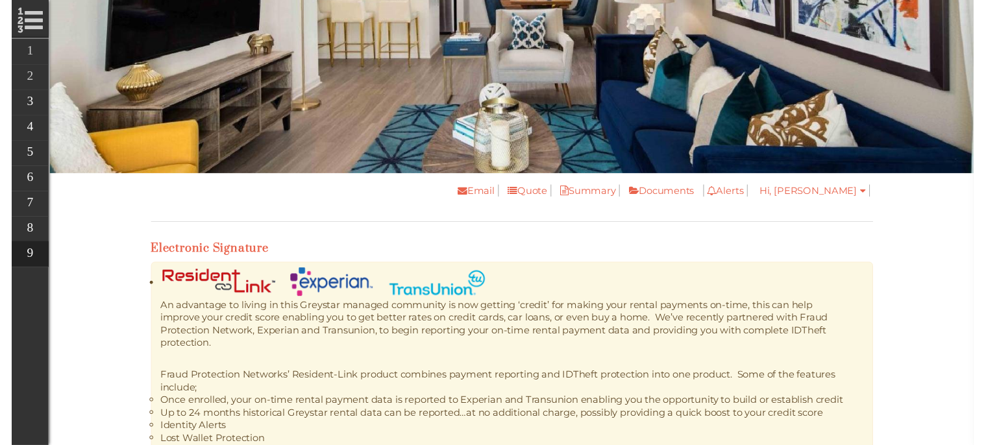
scroll to position [134, 0]
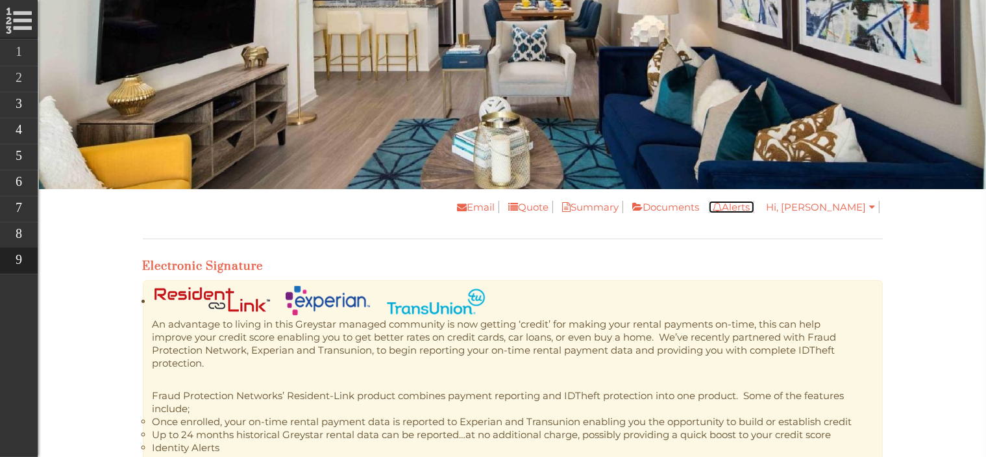
click at [755, 210] on link "Alerts" at bounding box center [731, 207] width 45 height 12
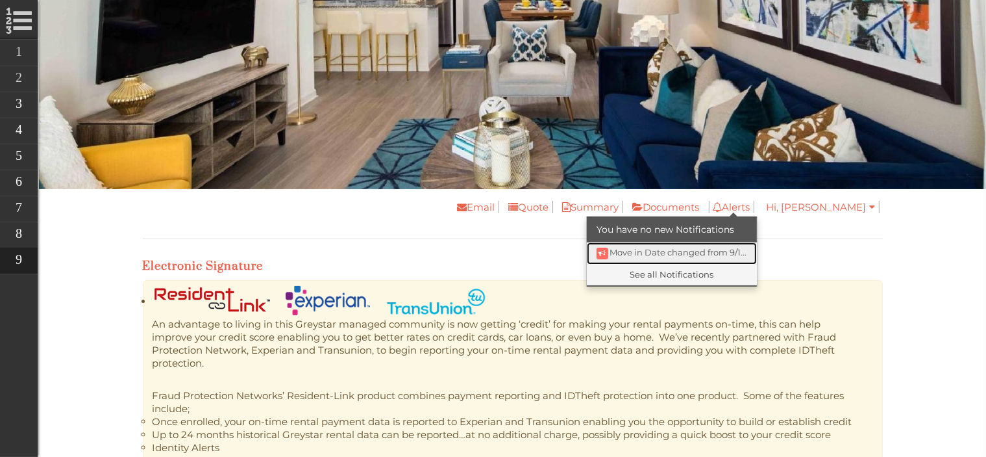
click at [747, 249] on span "Move in Date changed from 9/1..." at bounding box center [678, 252] width 137 height 10
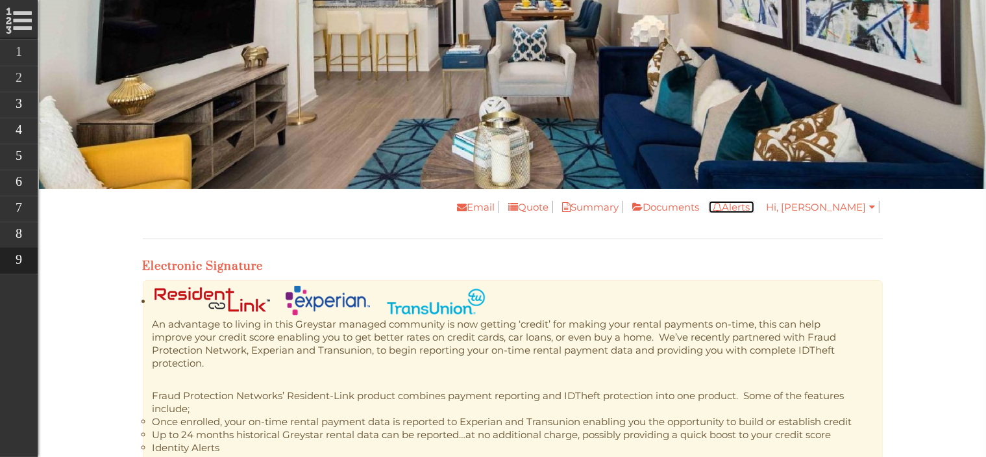
click at [723, 208] on icon at bounding box center [718, 207] width 10 height 10
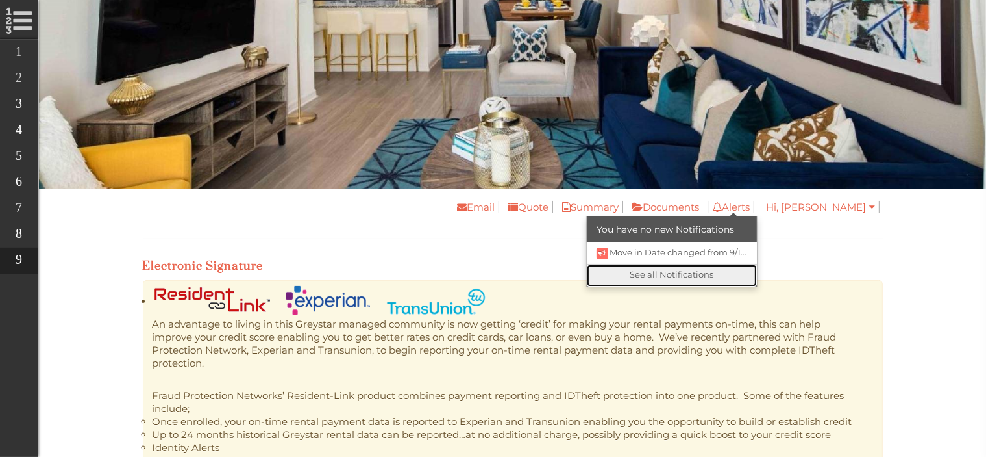
click at [750, 269] on link "See all Notifications" at bounding box center [672, 275] width 170 height 22
